Goal: Task Accomplishment & Management: Manage account settings

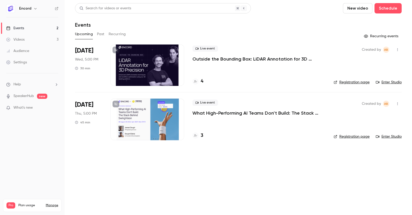
click at [241, 115] on p "What High-Performing AI Teams Don’t Build: The Stack Behind SwingVision" at bounding box center [259, 113] width 133 height 6
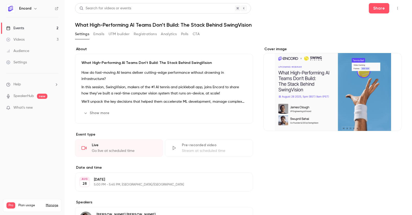
click at [146, 26] on h1 "What High-Performing AI Teams Don’t Build: The Stack Behind SwingVision" at bounding box center [238, 25] width 327 height 6
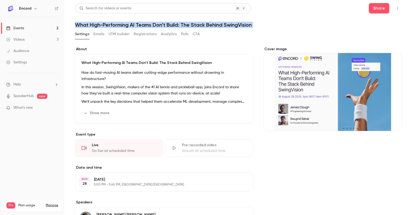
click at [146, 26] on h1 "What High-Performing AI Teams Don’t Build: The Stack Behind SwingVision" at bounding box center [238, 25] width 327 height 6
click at [48, 25] on link "Events 2" at bounding box center [32, 28] width 65 height 11
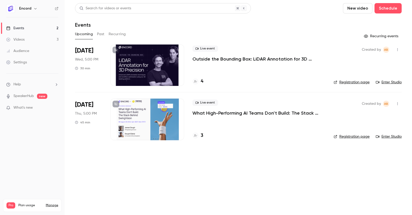
click at [233, 115] on p "What High-Performing AI Teams Don’t Build: The Stack Behind SwingVision" at bounding box center [259, 113] width 133 height 6
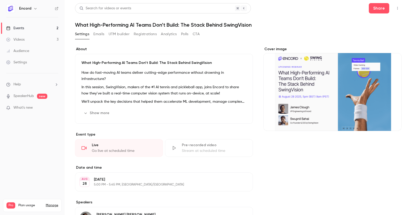
click at [397, 7] on icon "button" at bounding box center [398, 8] width 4 height 4
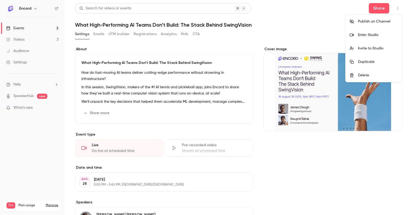
click at [260, 43] on div at bounding box center [206, 107] width 412 height 215
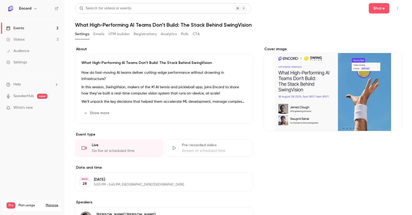
click at [96, 35] on button "Emails" at bounding box center [98, 34] width 11 height 8
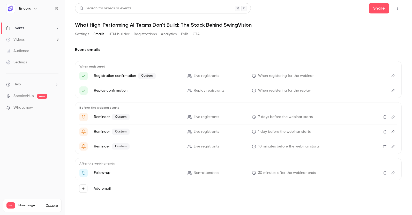
click at [75, 35] on main "Search for videos or events Share What High-Performing AI Teams Don’t Build: Th…" at bounding box center [239, 107] width 348 height 215
click at [80, 35] on button "Settings" at bounding box center [82, 34] width 14 height 8
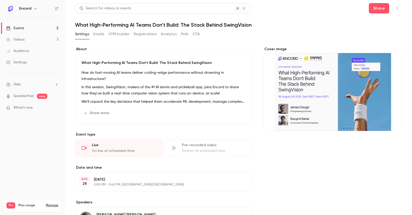
click at [105, 24] on h1 "What High-Performing AI Teams Don’t Build: The Stack Behind SwingVision" at bounding box center [238, 25] width 327 height 6
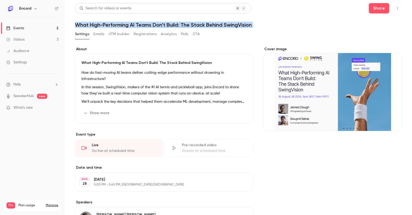
click at [105, 24] on h1 "What High-Performing AI Teams Don’t Build: The Stack Behind SwingVision" at bounding box center [238, 25] width 327 height 6
click at [39, 30] on link "Events 2" at bounding box center [32, 28] width 65 height 11
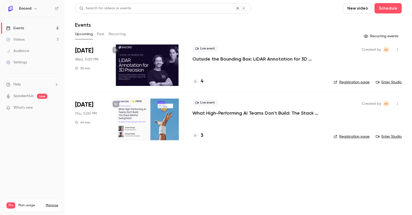
click at [401, 102] on button "button" at bounding box center [398, 104] width 8 height 8
click at [258, 145] on div at bounding box center [206, 107] width 412 height 215
click at [204, 112] on p "What High-Performing AI Teams Don’t Build: The Stack Behind SwingVision" at bounding box center [259, 113] width 133 height 6
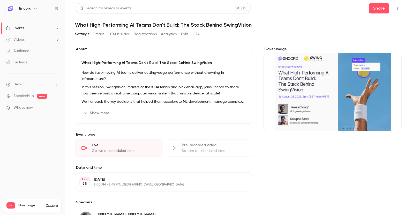
click at [242, 115] on button "Edit" at bounding box center [237, 113] width 19 height 8
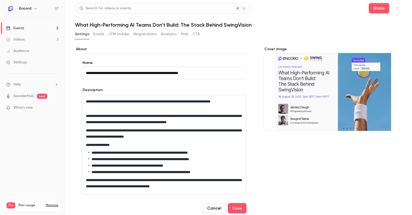
click at [172, 74] on input "**********" at bounding box center [164, 73] width 165 height 12
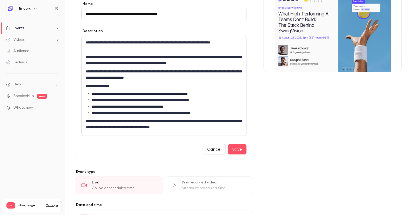
scroll to position [49, 0]
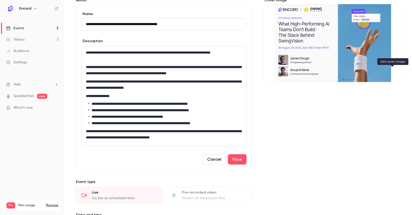
type input "**********"
click at [395, 78] on div "Cover image" at bounding box center [333, 40] width 139 height 84
click at [0, 0] on input "Cover image" at bounding box center [0, 0] width 0 height 0
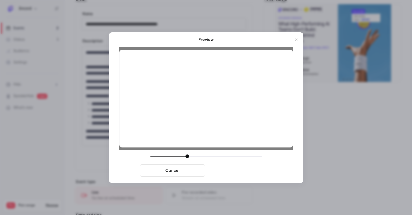
click at [259, 171] on button "Save cover" at bounding box center [239, 170] width 65 height 12
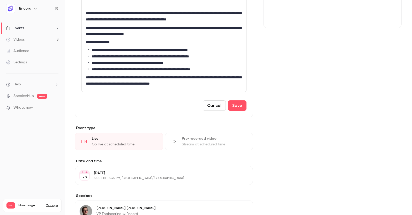
scroll to position [189, 0]
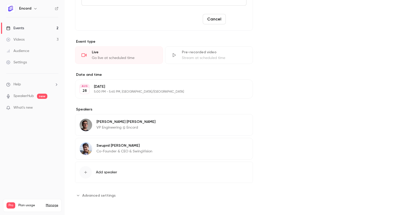
click at [241, 21] on button "Save" at bounding box center [237, 19] width 19 height 10
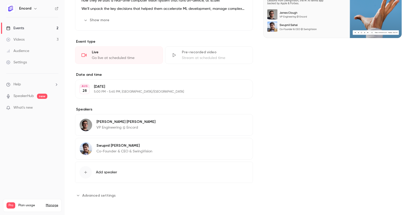
scroll to position [0, 0]
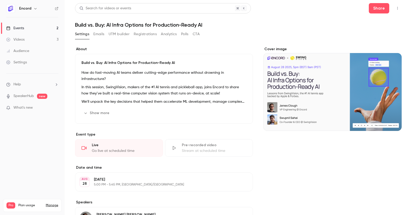
click at [100, 35] on button "Emails" at bounding box center [98, 34] width 11 height 8
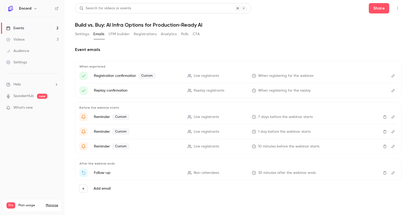
click at [395, 118] on icon "Edit" at bounding box center [393, 117] width 4 height 4
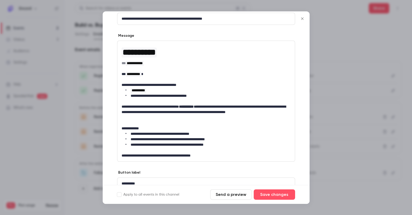
scroll to position [66, 0]
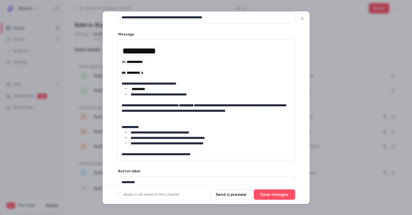
click at [300, 20] on icon "Close" at bounding box center [303, 19] width 6 height 4
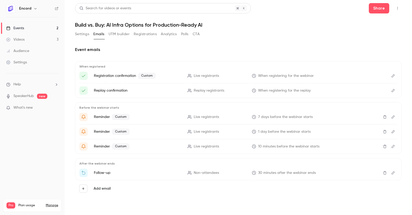
click at [396, 132] on button "Edit" at bounding box center [393, 132] width 8 height 8
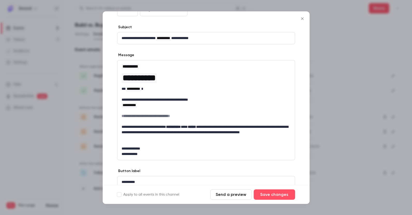
scroll to position [46, 0]
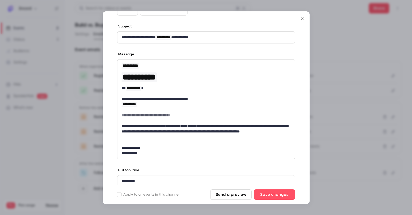
click at [305, 22] on button "Close" at bounding box center [302, 18] width 10 height 10
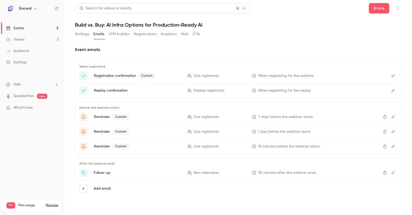
click at [396, 145] on button "Edit" at bounding box center [393, 146] width 8 height 8
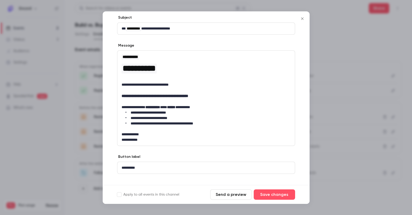
scroll to position [62, 0]
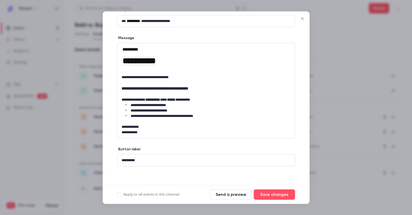
click at [305, 17] on icon "Close" at bounding box center [303, 19] width 6 height 4
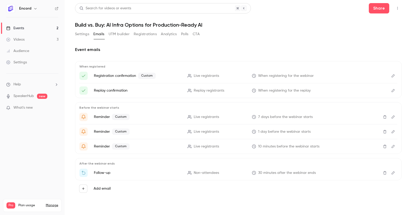
click at [153, 61] on div "Event emails When registered Registration confirmation Custom Live registrants …" at bounding box center [238, 122] width 327 height 150
